Goal: Obtain resource: Obtain resource

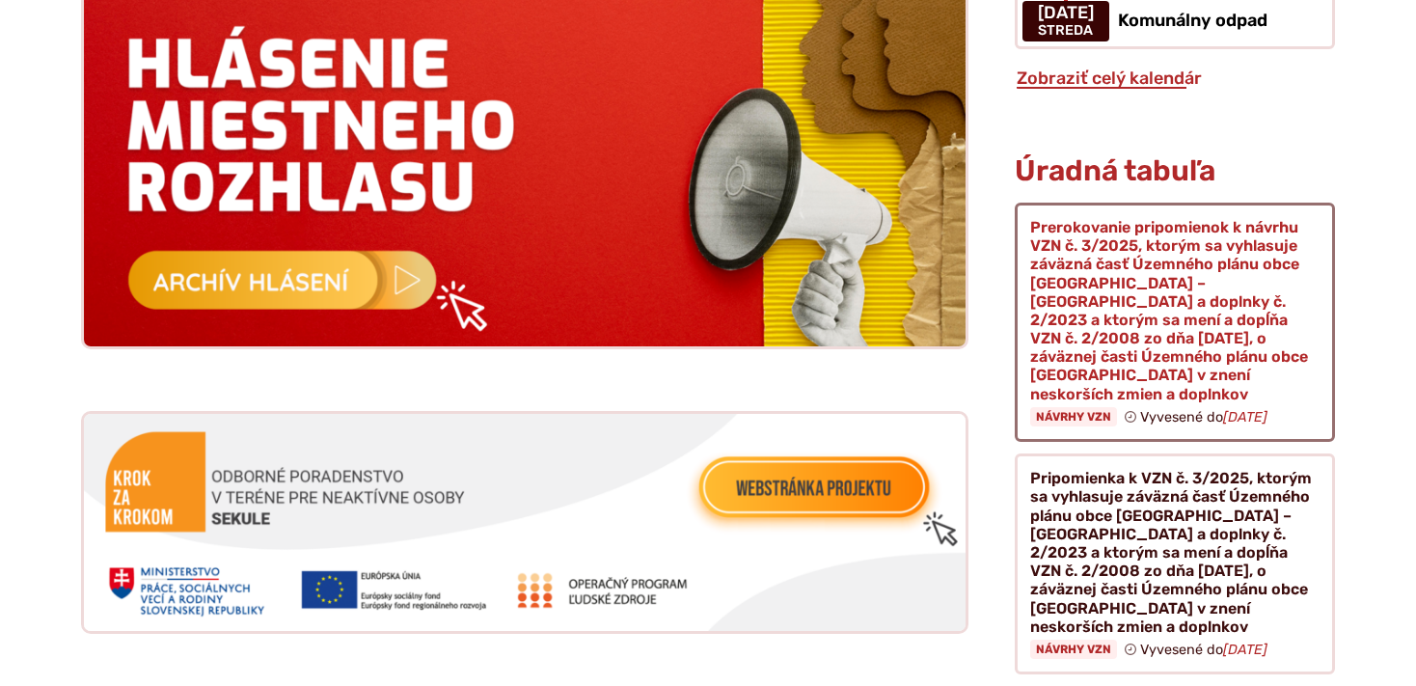
scroll to position [2037, 0]
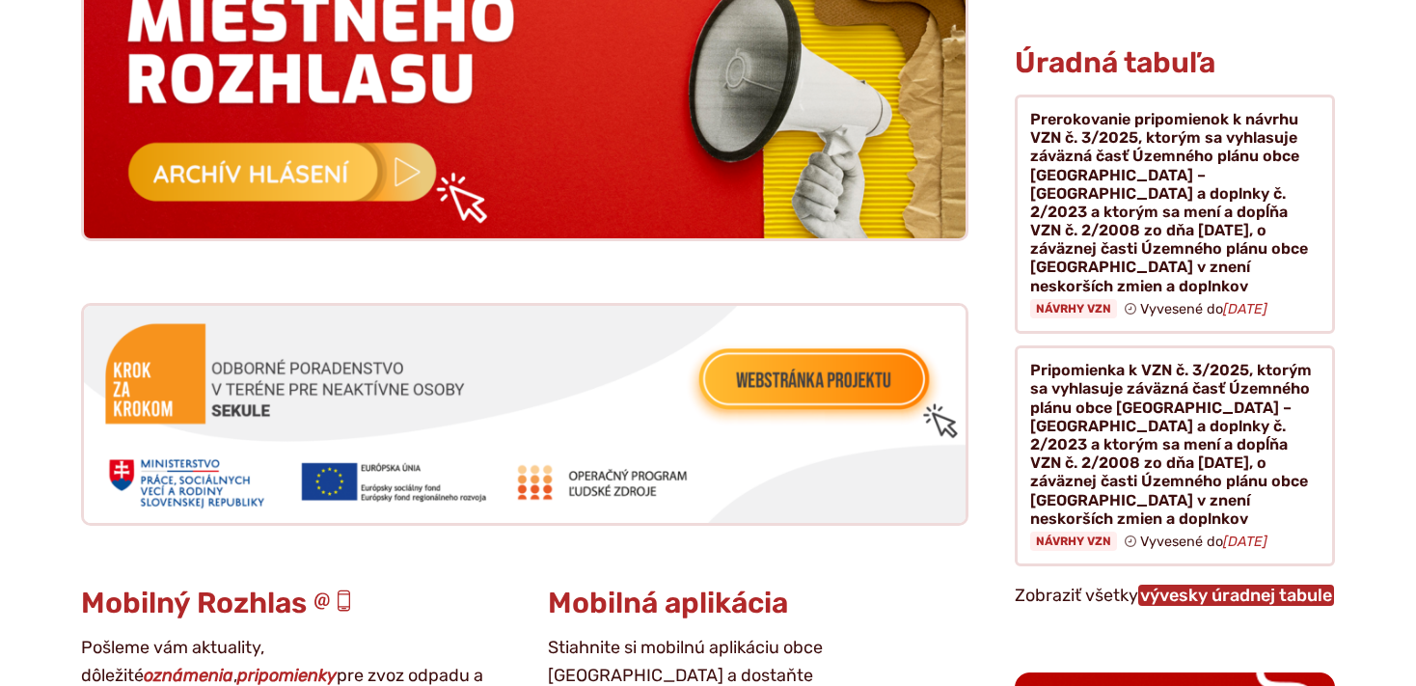
click at [1217, 585] on link "vývesky úradnej tabule" at bounding box center [1236, 595] width 196 height 21
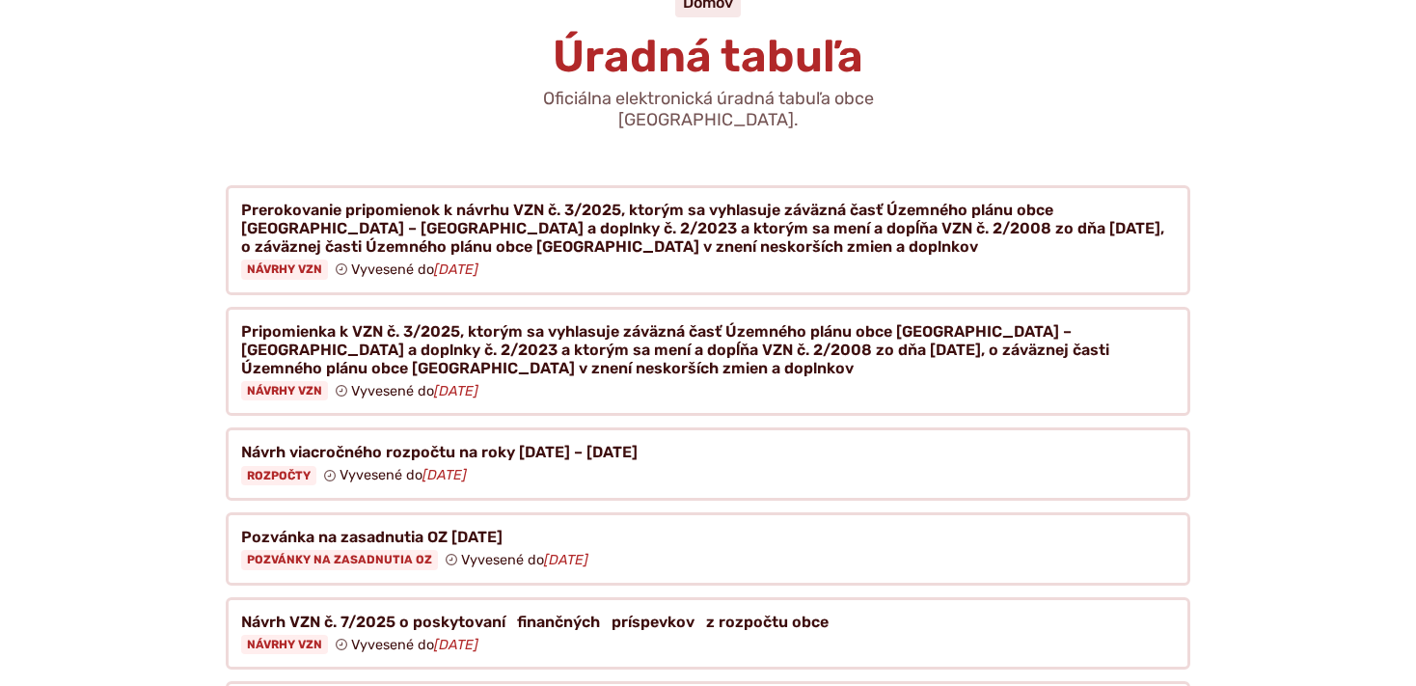
scroll to position [204, 0]
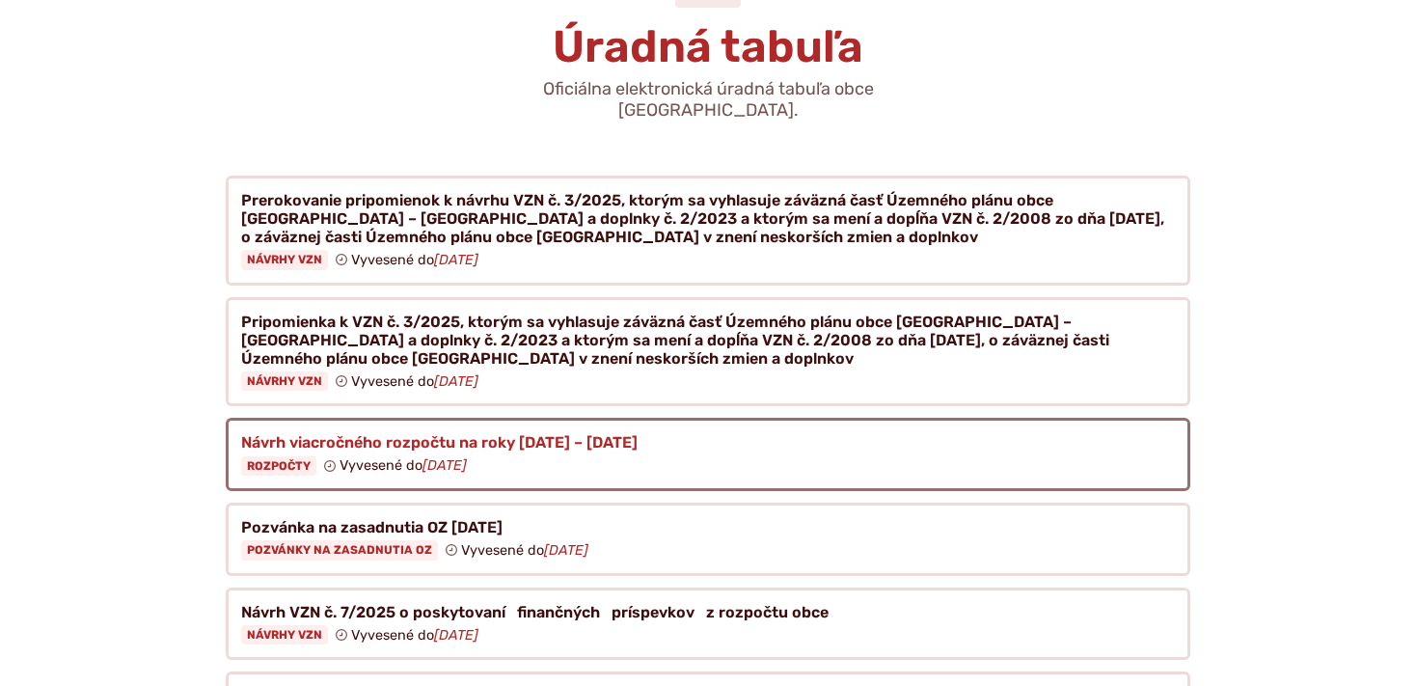
click at [455, 422] on figure at bounding box center [708, 454] width 965 height 73
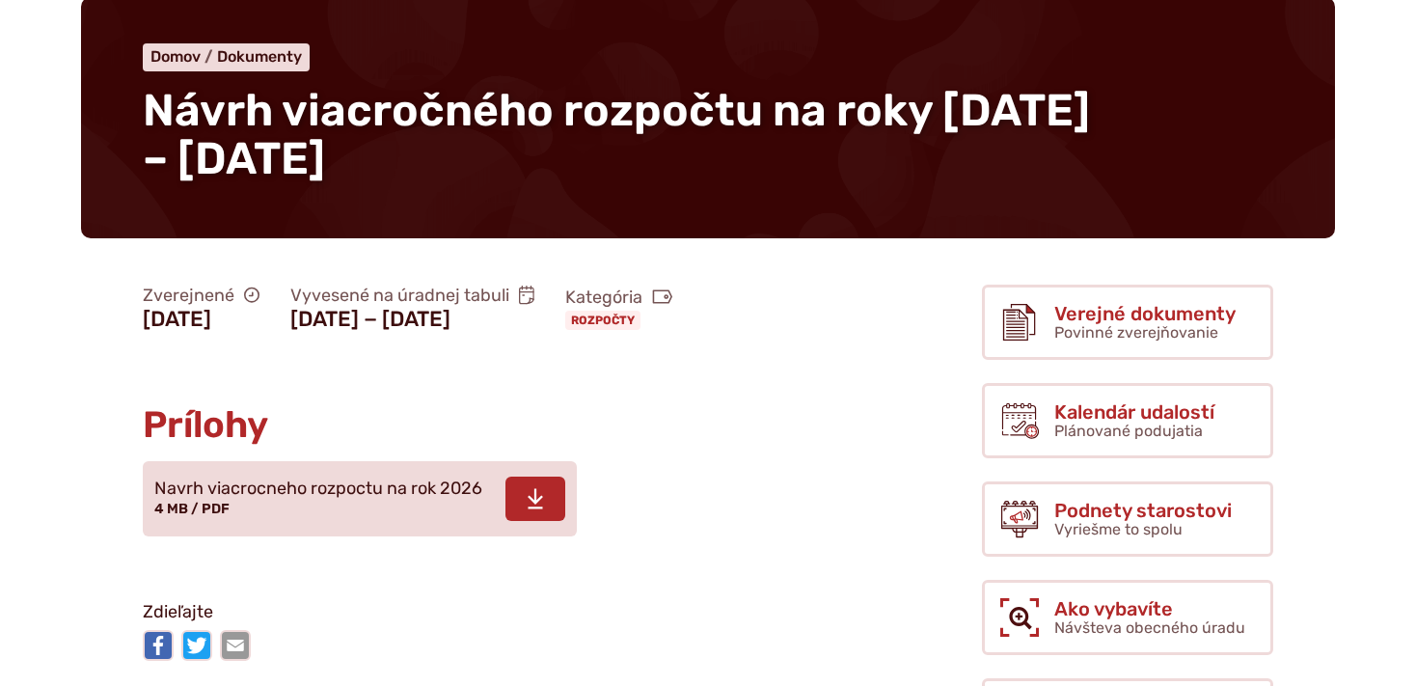
scroll to position [305, 0]
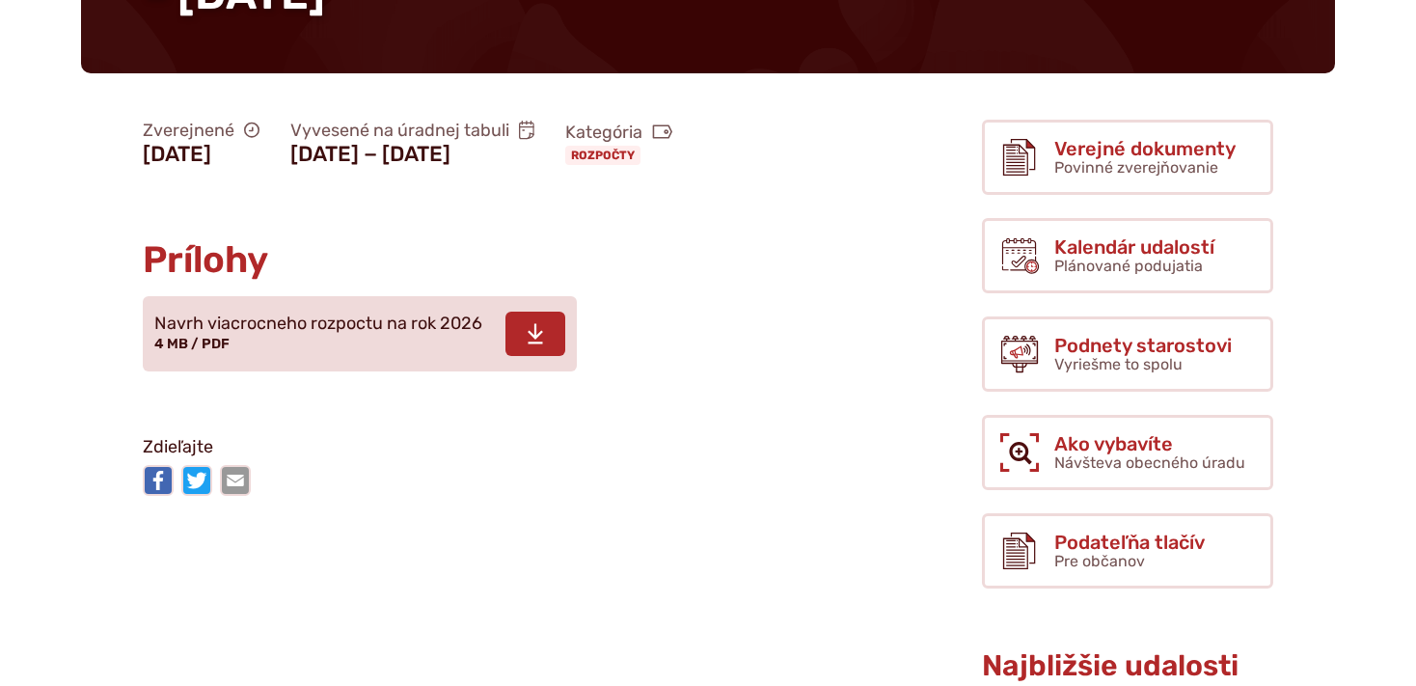
click at [380, 334] on span "Navrh viacrocneho rozpoctu na rok 2026" at bounding box center [318, 323] width 328 height 19
